Goal: Task Accomplishment & Management: Manage account settings

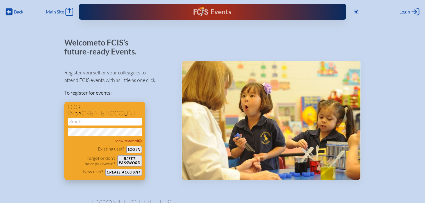
type input "[EMAIL_ADDRESS][DOMAIN_NAME]"
click at [137, 152] on button "Log in" at bounding box center [134, 149] width 15 height 7
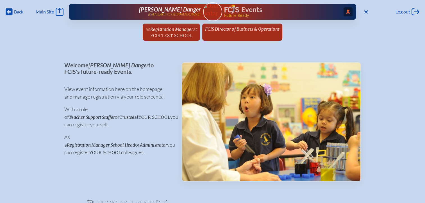
click at [346, 13] on icon "Access Users..." at bounding box center [348, 12] width 4 height 4
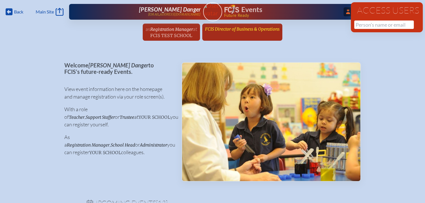
click at [258, 30] on span "FCIS Director of Business & Operations" at bounding box center [242, 28] width 75 height 5
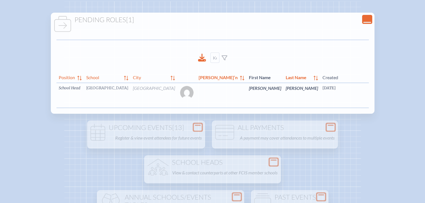
scroll to position [0, 12]
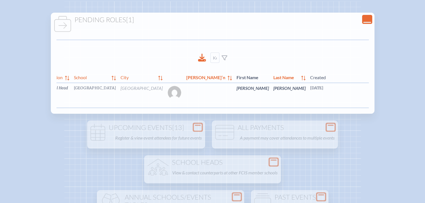
click at [415, 94] on link "edit Person’s Details" at bounding box center [424, 97] width 19 height 18
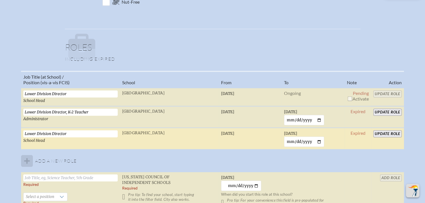
scroll to position [394, 0]
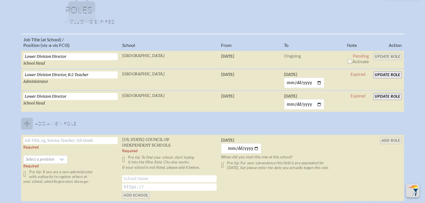
drag, startPoint x: 351, startPoint y: 60, endPoint x: 361, endPoint y: 58, distance: 10.4
click at [351, 60] on input "checkbox" at bounding box center [350, 61] width 4 height 4
checkbox input "true"
click at [383, 56] on input "Update Role" at bounding box center [388, 56] width 28 height 7
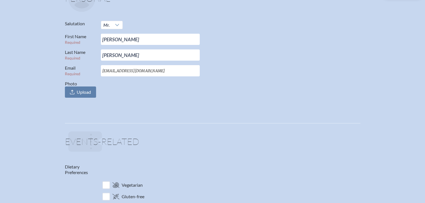
scroll to position [0, 0]
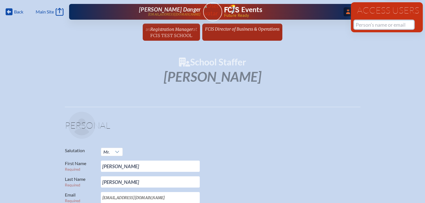
click at [366, 24] on input "text" at bounding box center [385, 25] width 60 height 8
drag, startPoint x: 366, startPoint y: 26, endPoint x: 337, endPoint y: 25, distance: 28.1
click at [337, 25] on div "Back Back Main Site Main Site Toggle to Dark Mode Log out Log out ...Close Acce…" at bounding box center [212, 22] width 425 height 44
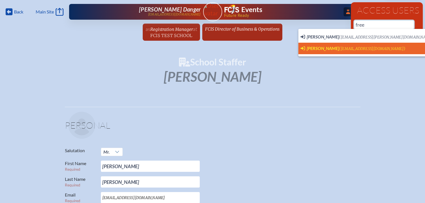
scroll to position [0, 4]
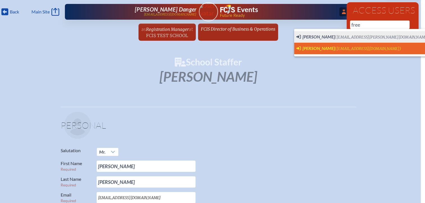
click at [323, 51] on span "[PERSON_NAME]" at bounding box center [319, 48] width 32 height 5
type input "[EMAIL_ADDRESS][DOMAIN_NAME]"
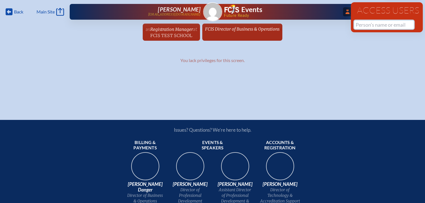
scroll to position [0, 0]
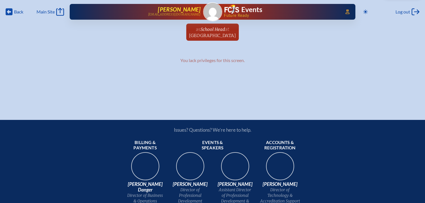
drag, startPoint x: 201, startPoint y: 16, endPoint x: 150, endPoint y: 15, distance: 51.7
click at [150, 15] on div "Access Users... Jessie Freeman jfreeman@sevenbridgesschool.org Events Future Re…" at bounding box center [213, 12] width 286 height 16
copy p "[EMAIL_ADDRESS][DOMAIN_NAME]"
